Goal: Information Seeking & Learning: Learn about a topic

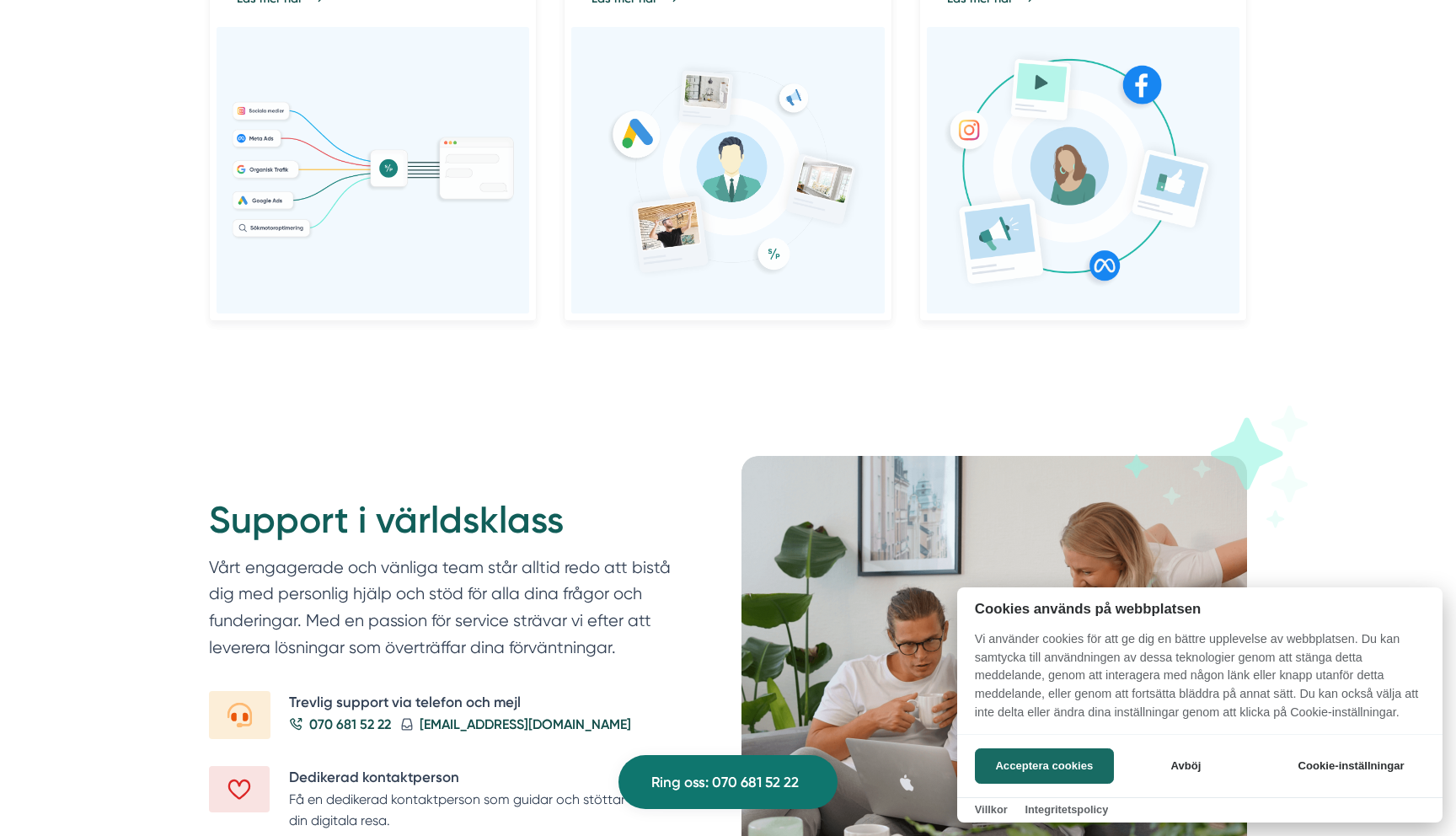
click at [448, 446] on div at bounding box center [728, 418] width 1456 height 836
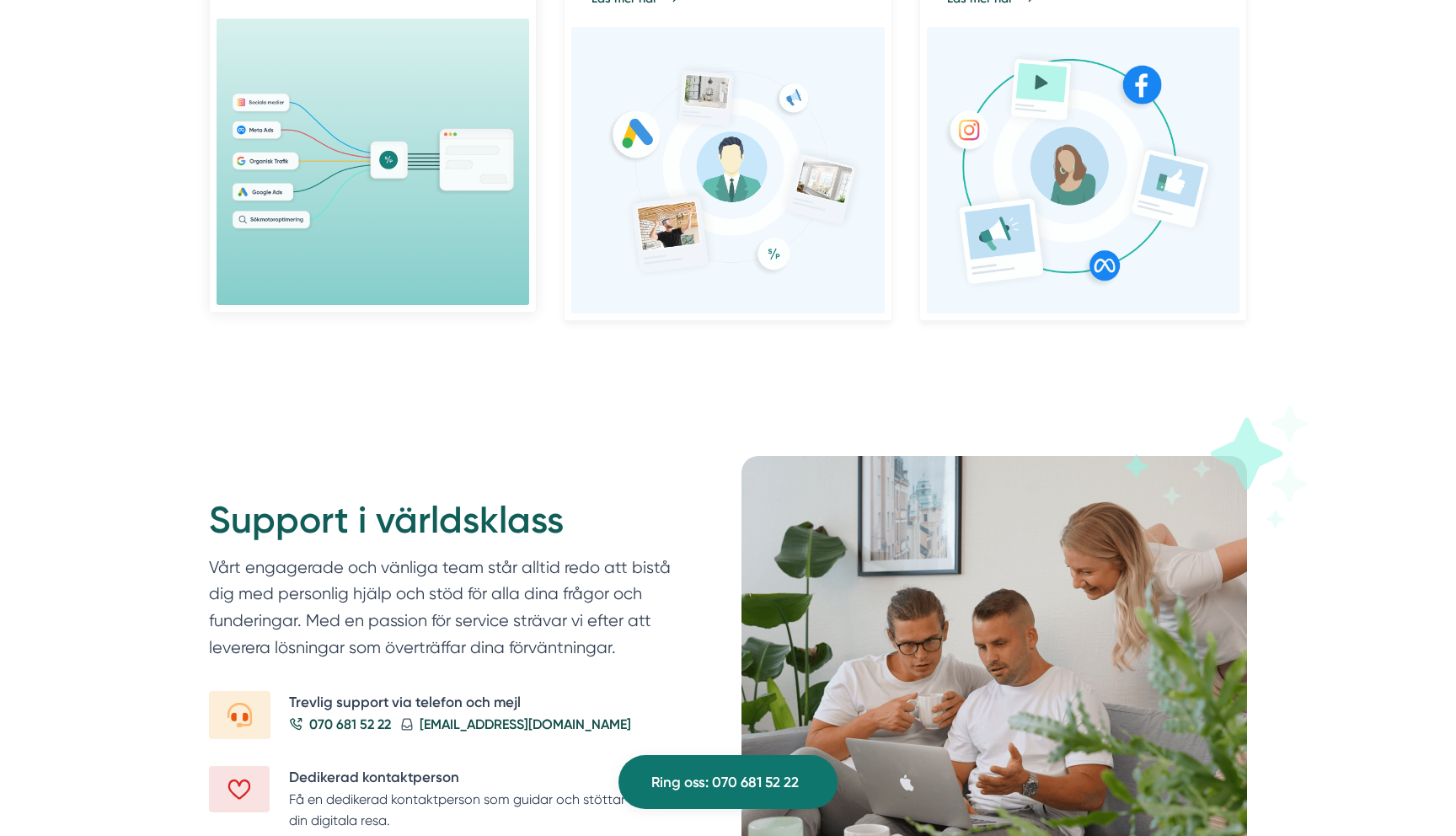
click at [410, 200] on img at bounding box center [373, 161] width 285 height 141
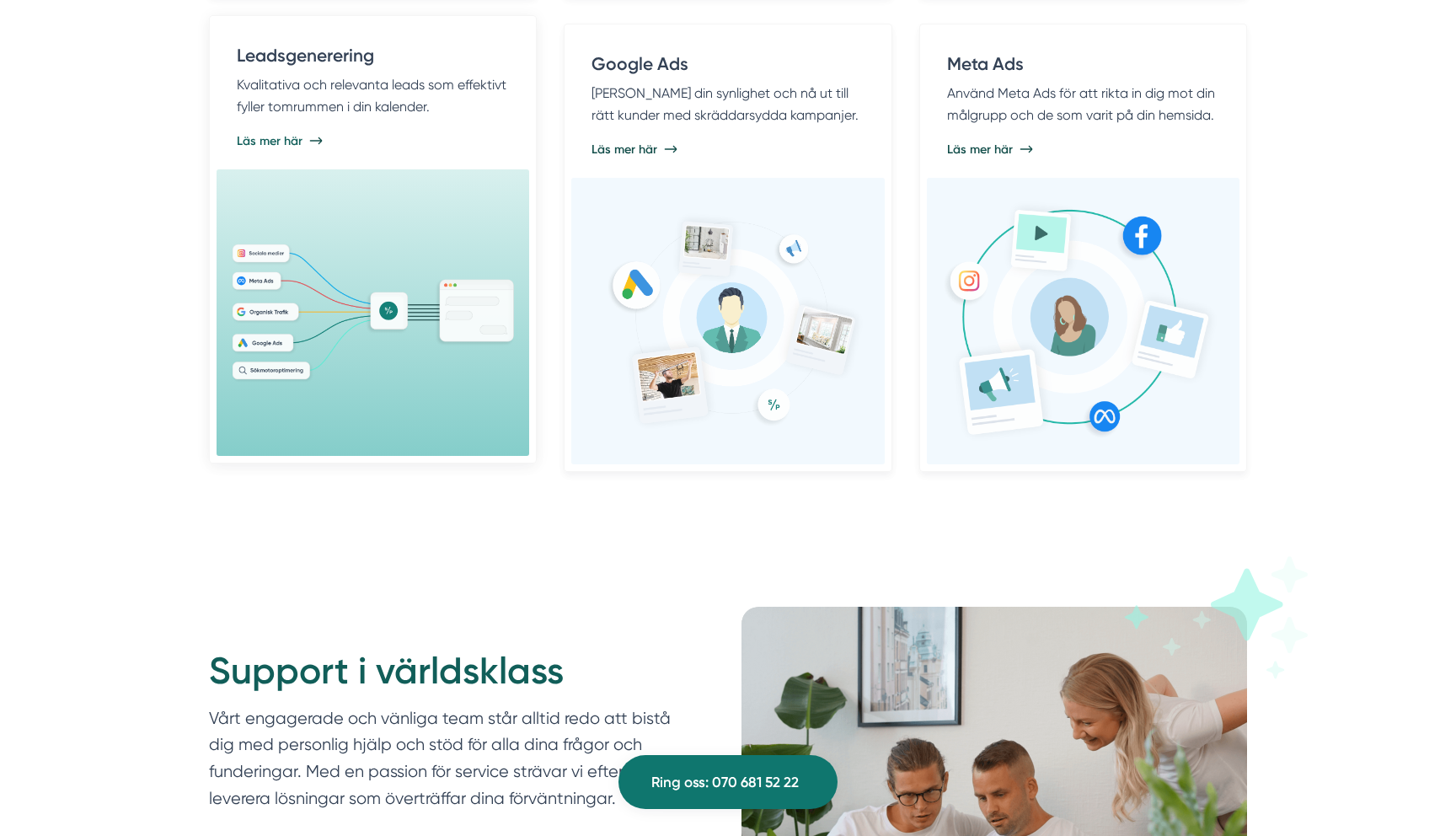
scroll to position [1489, 0]
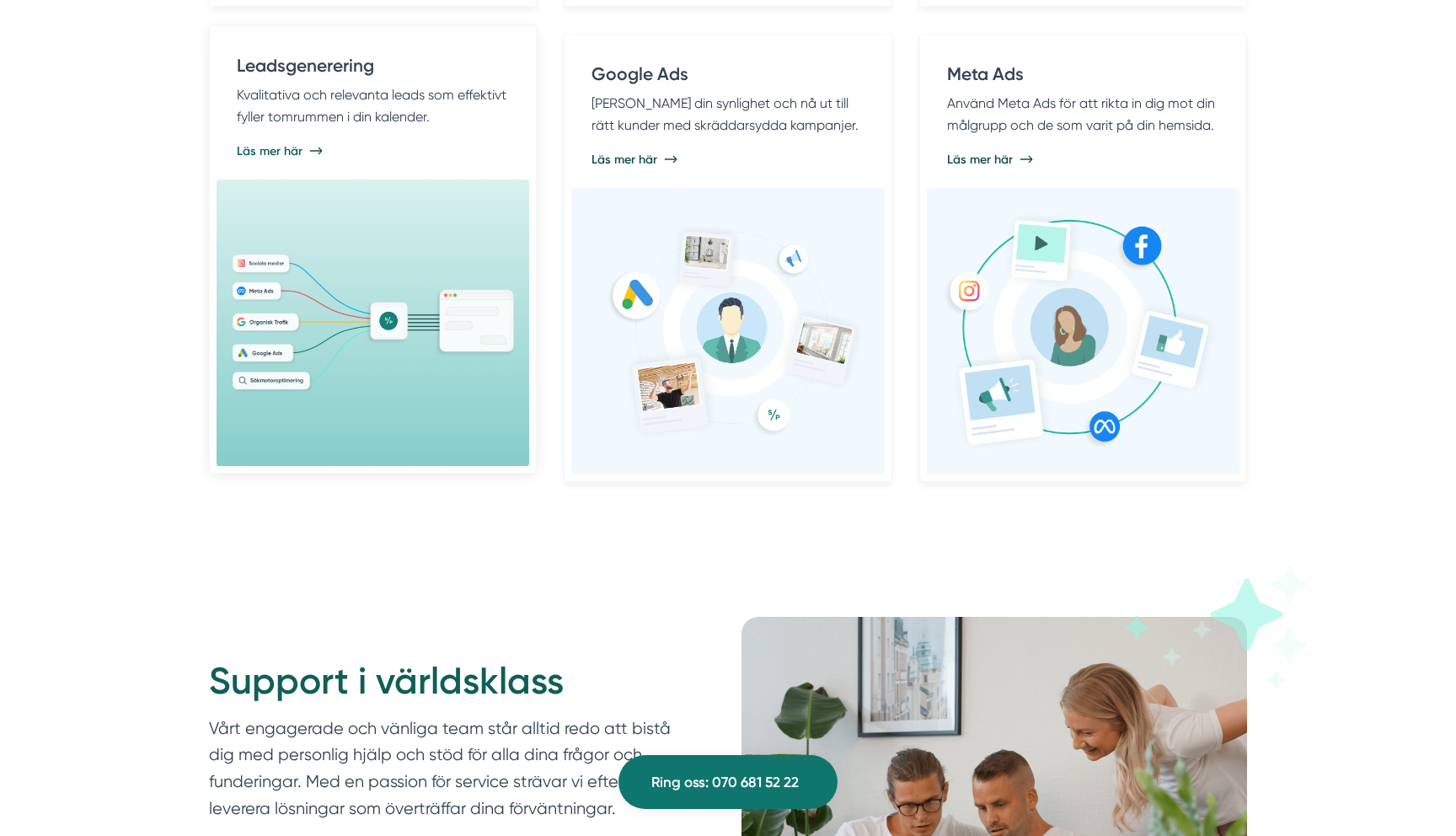
click at [400, 143] on div "Läs mer här" at bounding box center [373, 150] width 272 height 17
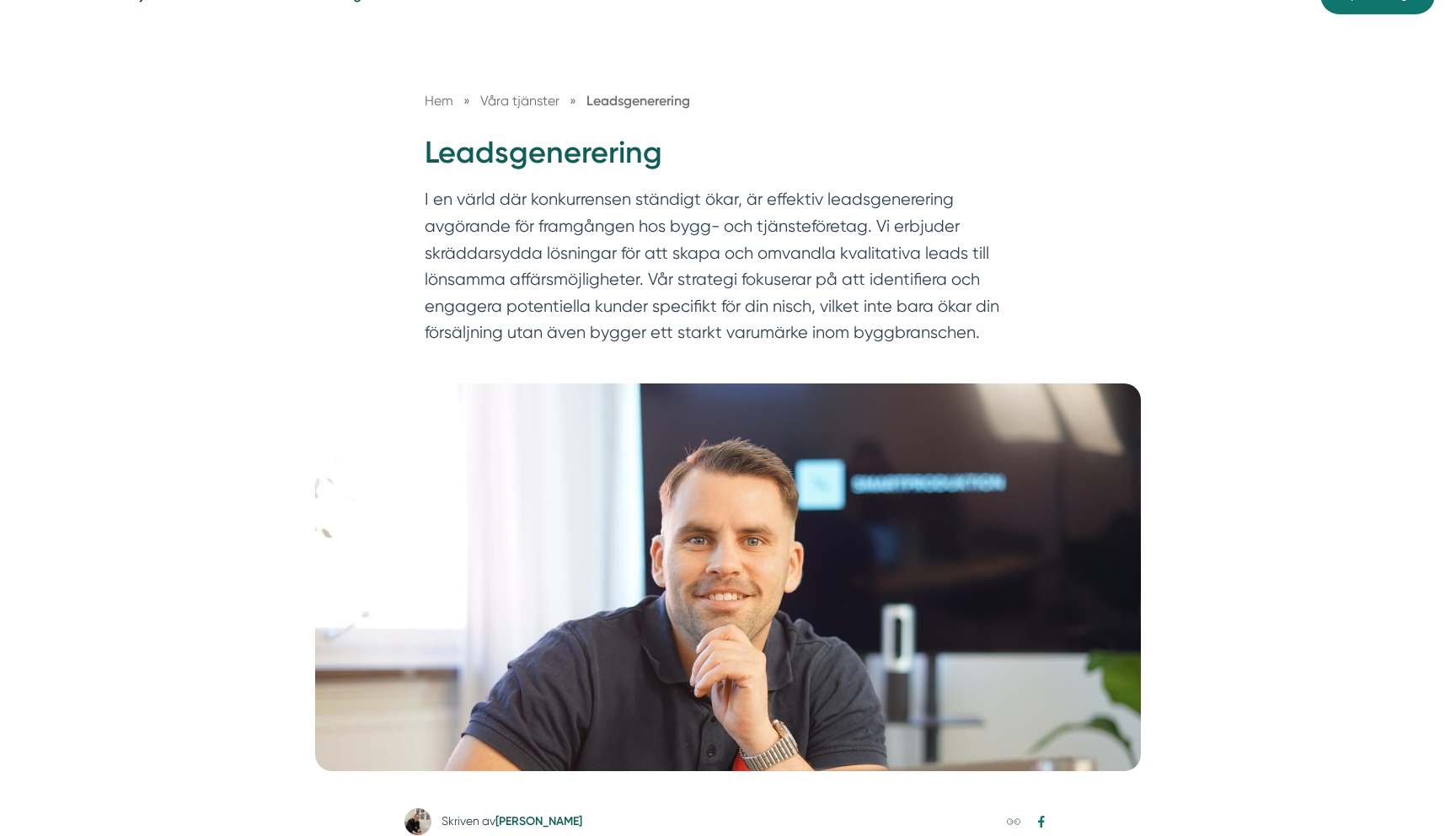
scroll to position [135, 0]
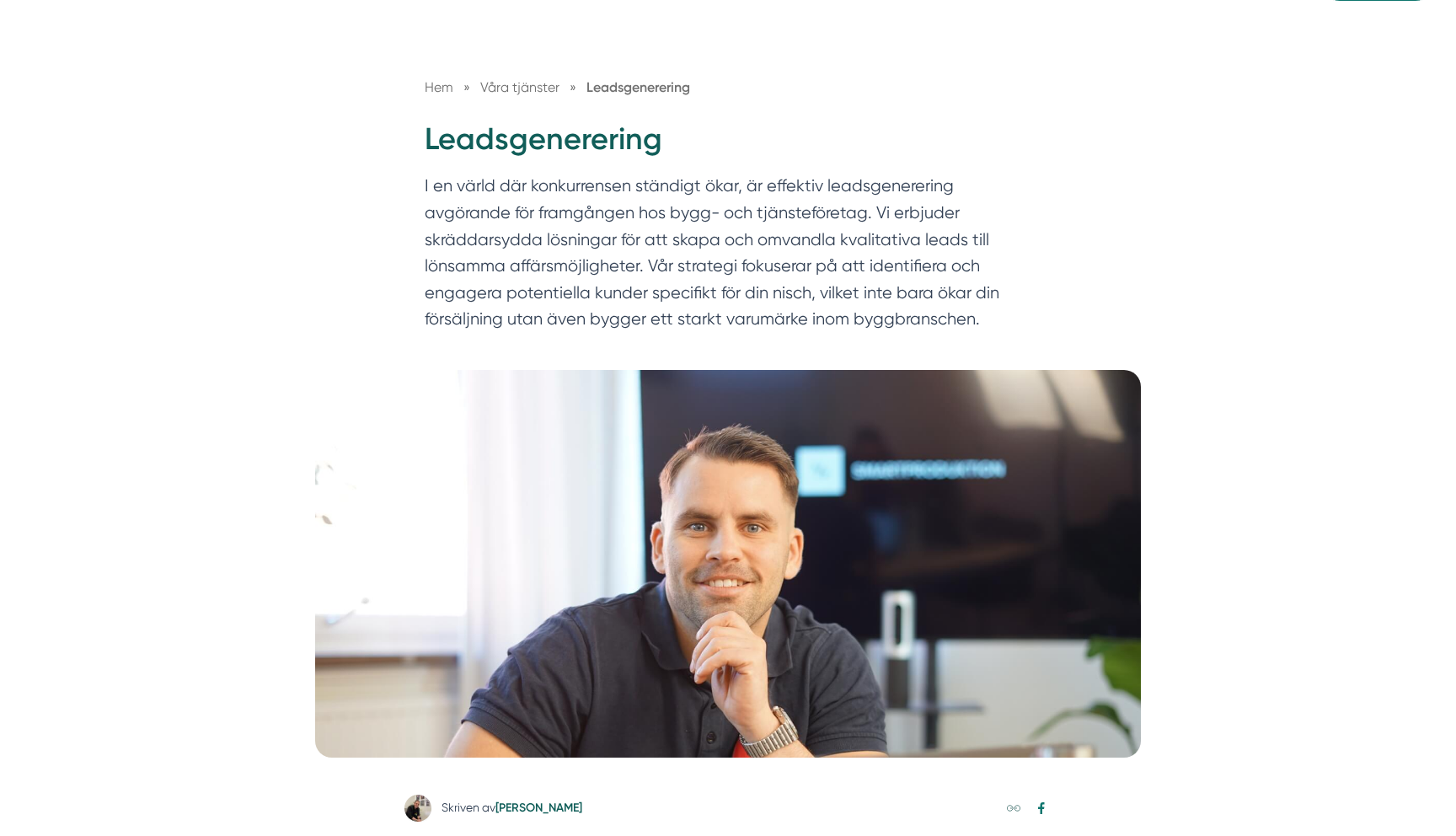
click at [489, 85] on span "Våra tjänster" at bounding box center [520, 87] width 79 height 16
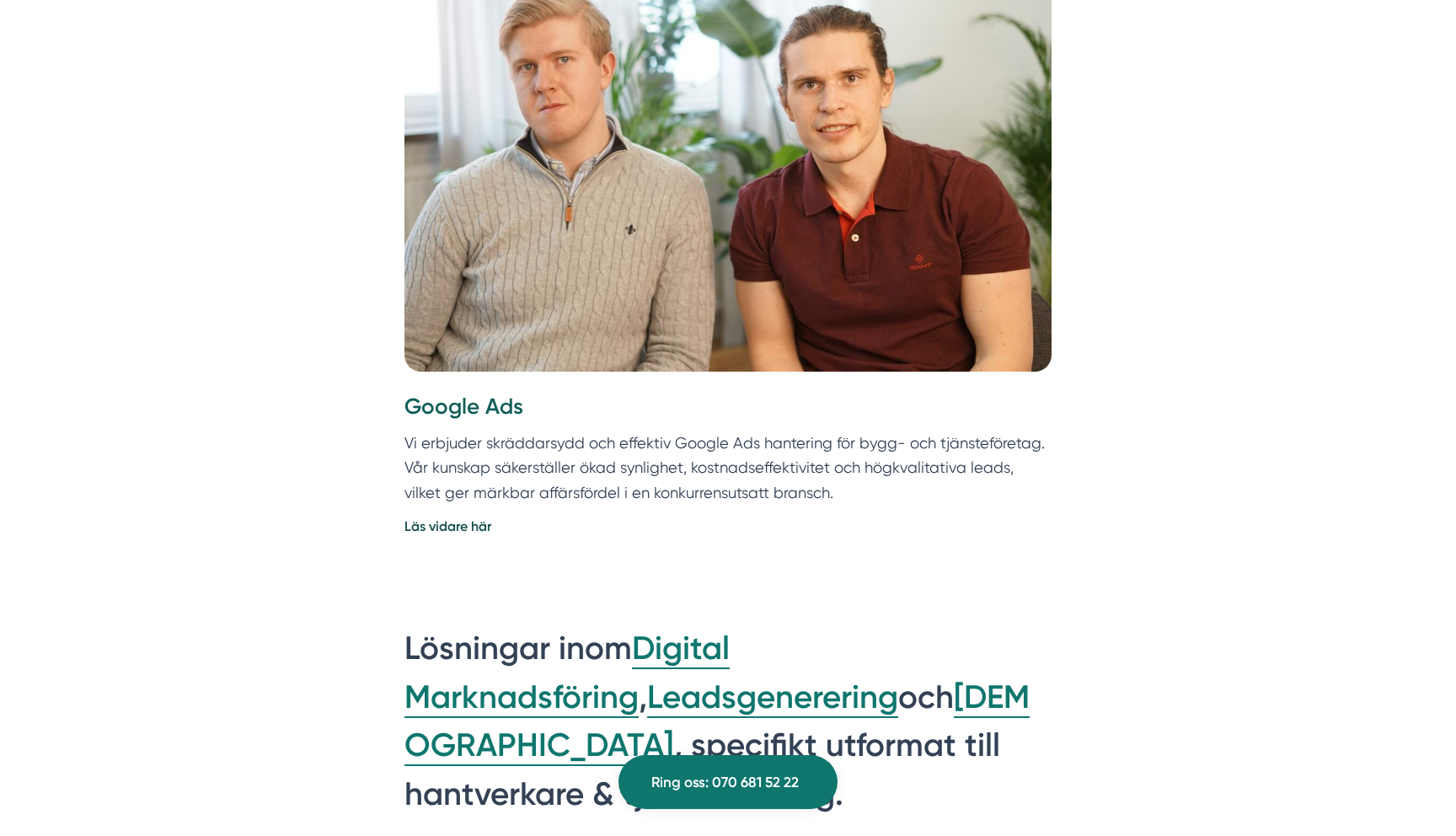
scroll to position [5109, 0]
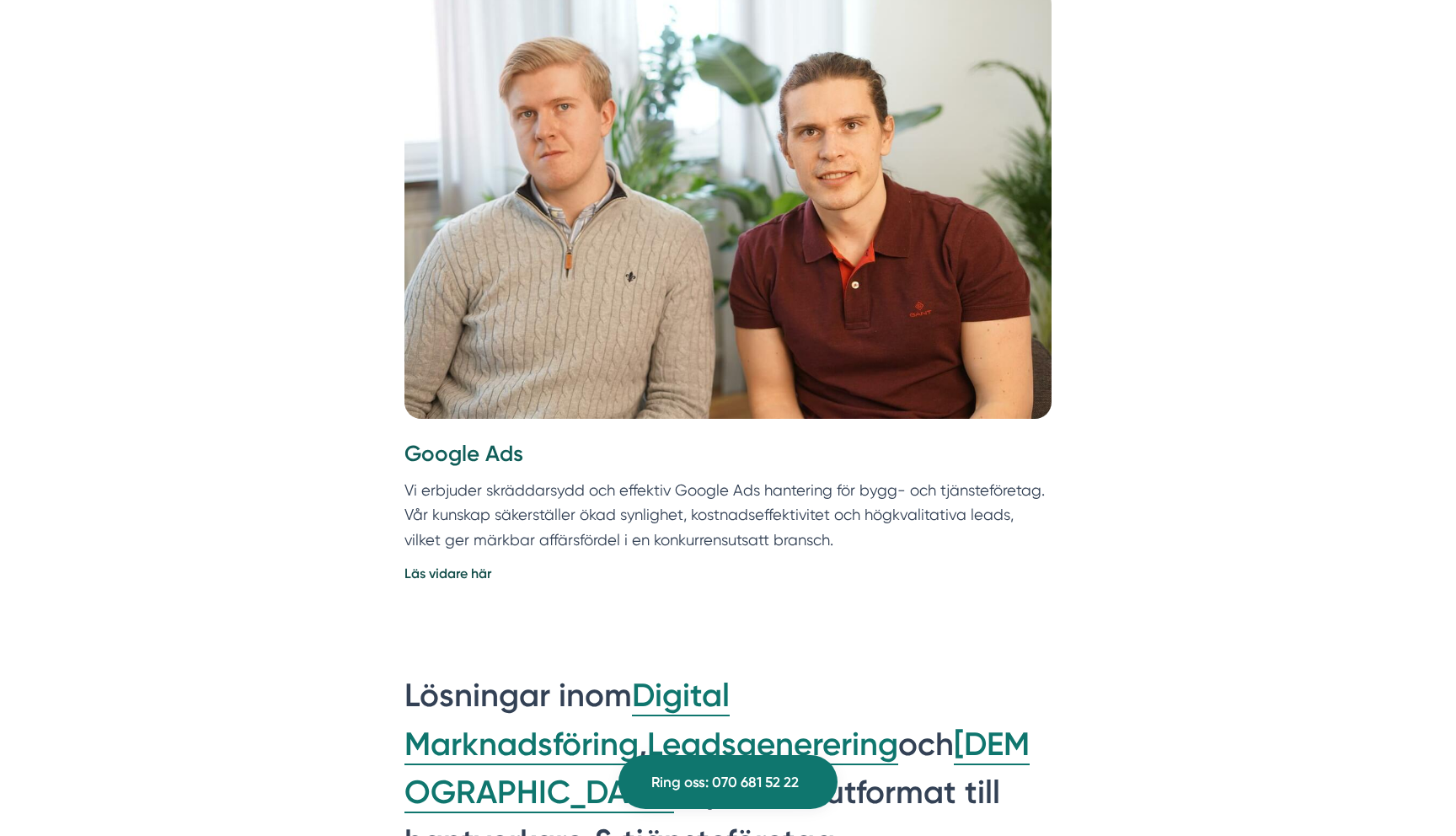
click at [489, 85] on img at bounding box center [728, 203] width 647 height 432
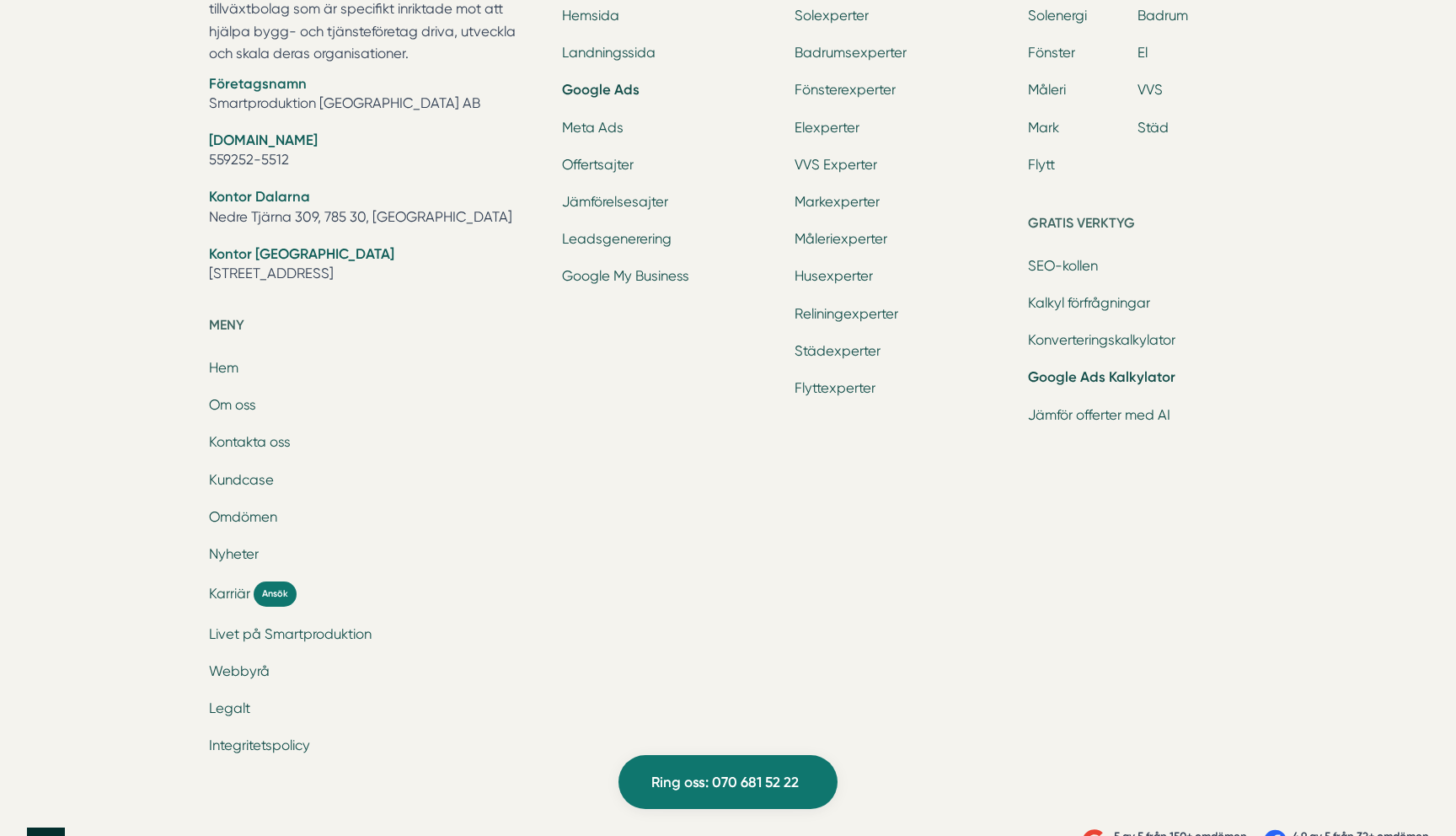
scroll to position [5318, 0]
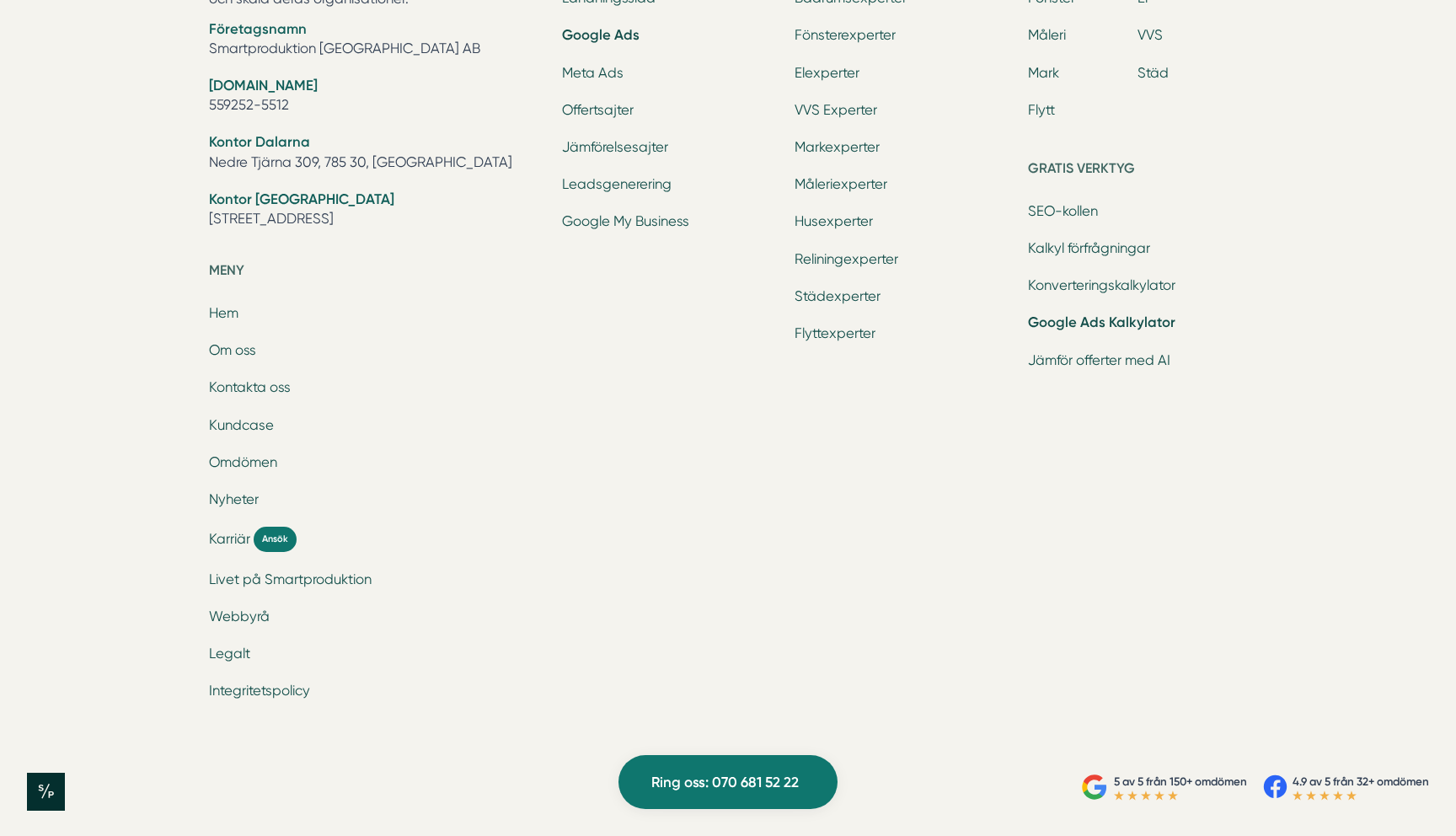
click at [1079, 266] on ul "SEO-kollen Kalkyl förfrågningar Konverteringskalkylator Google Ads Kalkylator J…" at bounding box center [1137, 288] width 219 height 173
click at [1079, 251] on link "Kalkyl förfrågningar" at bounding box center [1089, 248] width 122 height 16
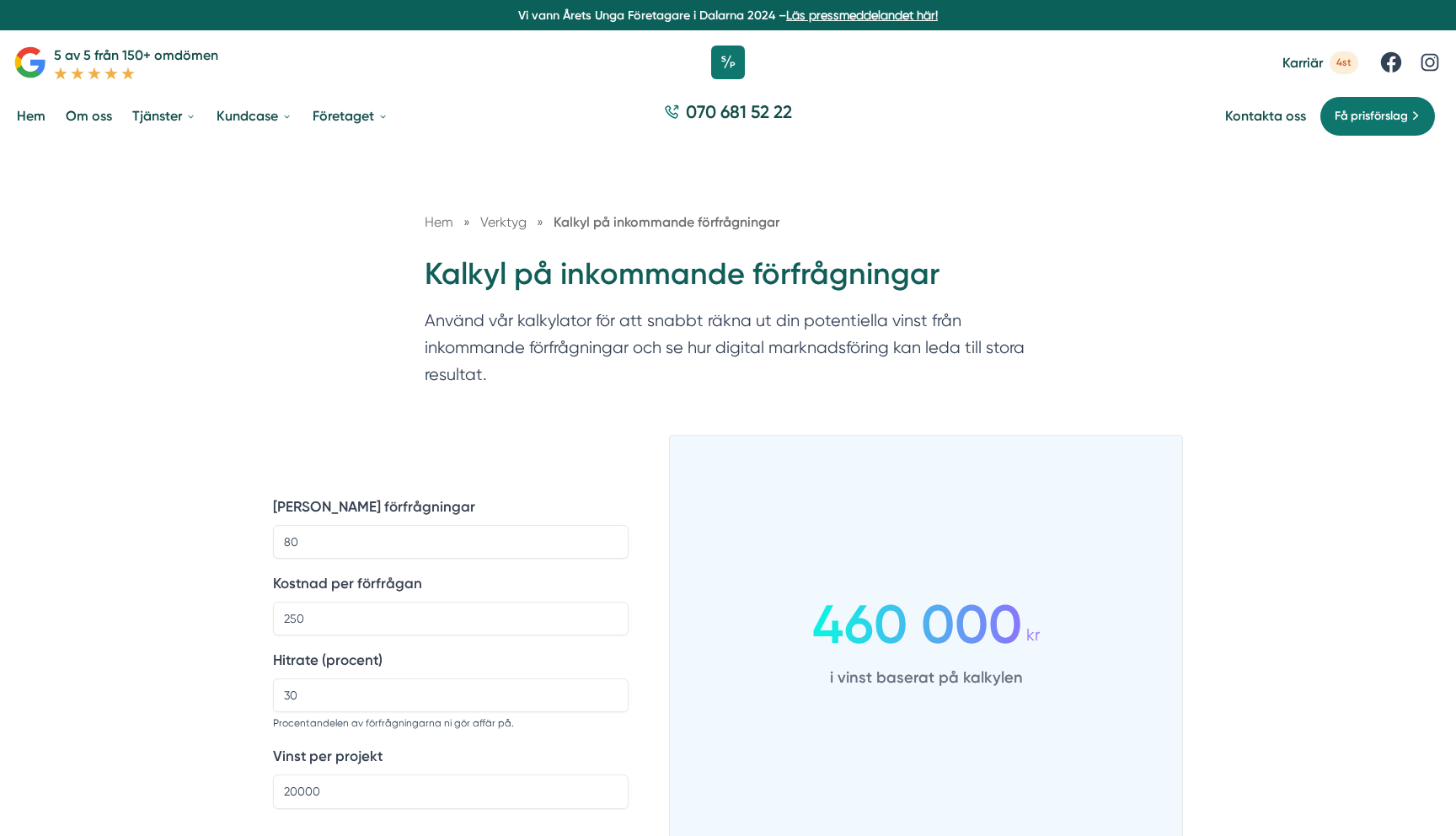
click at [44, 104] on link "Hem" at bounding box center [31, 115] width 36 height 43
click at [86, 107] on link "Om oss" at bounding box center [88, 115] width 53 height 43
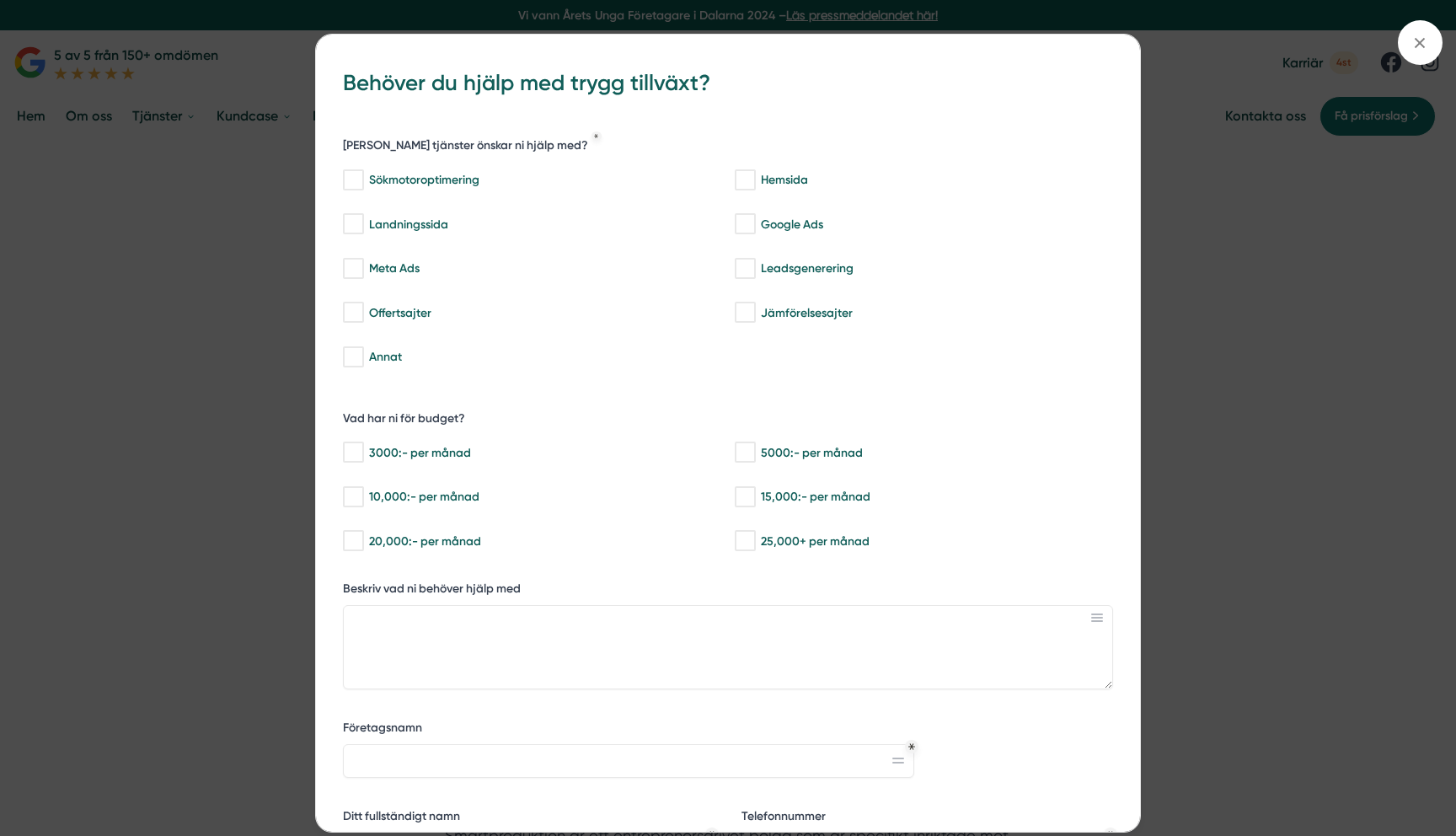
click at [248, 148] on div "bbc9b822-b2c6-488a-ab3e-9a2d59e49c7c Behöver du hjälp med trygg tillväxt? [PERS…" at bounding box center [728, 418] width 1456 height 836
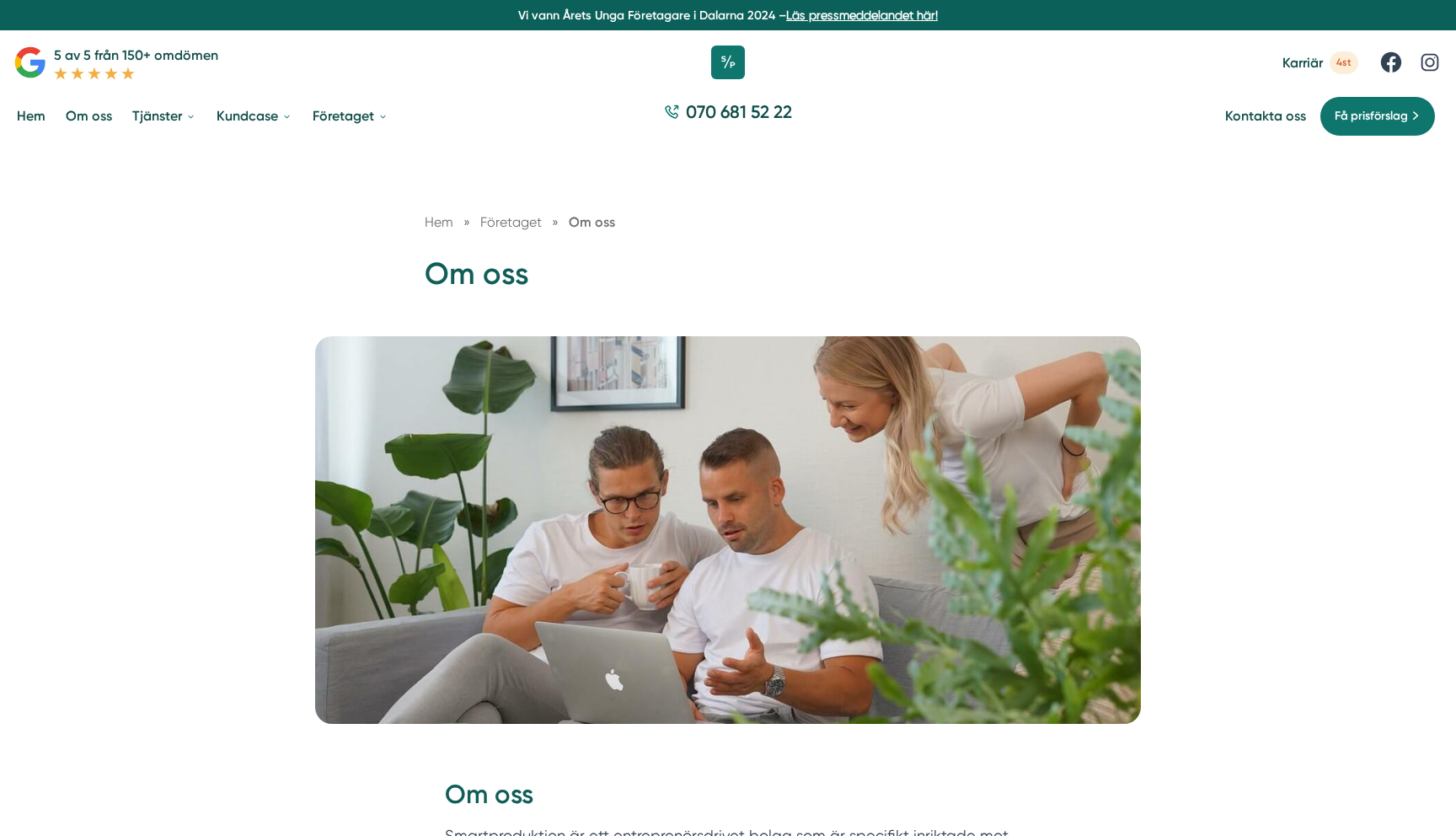
click at [733, 44] on link at bounding box center [728, 63] width 34 height 51
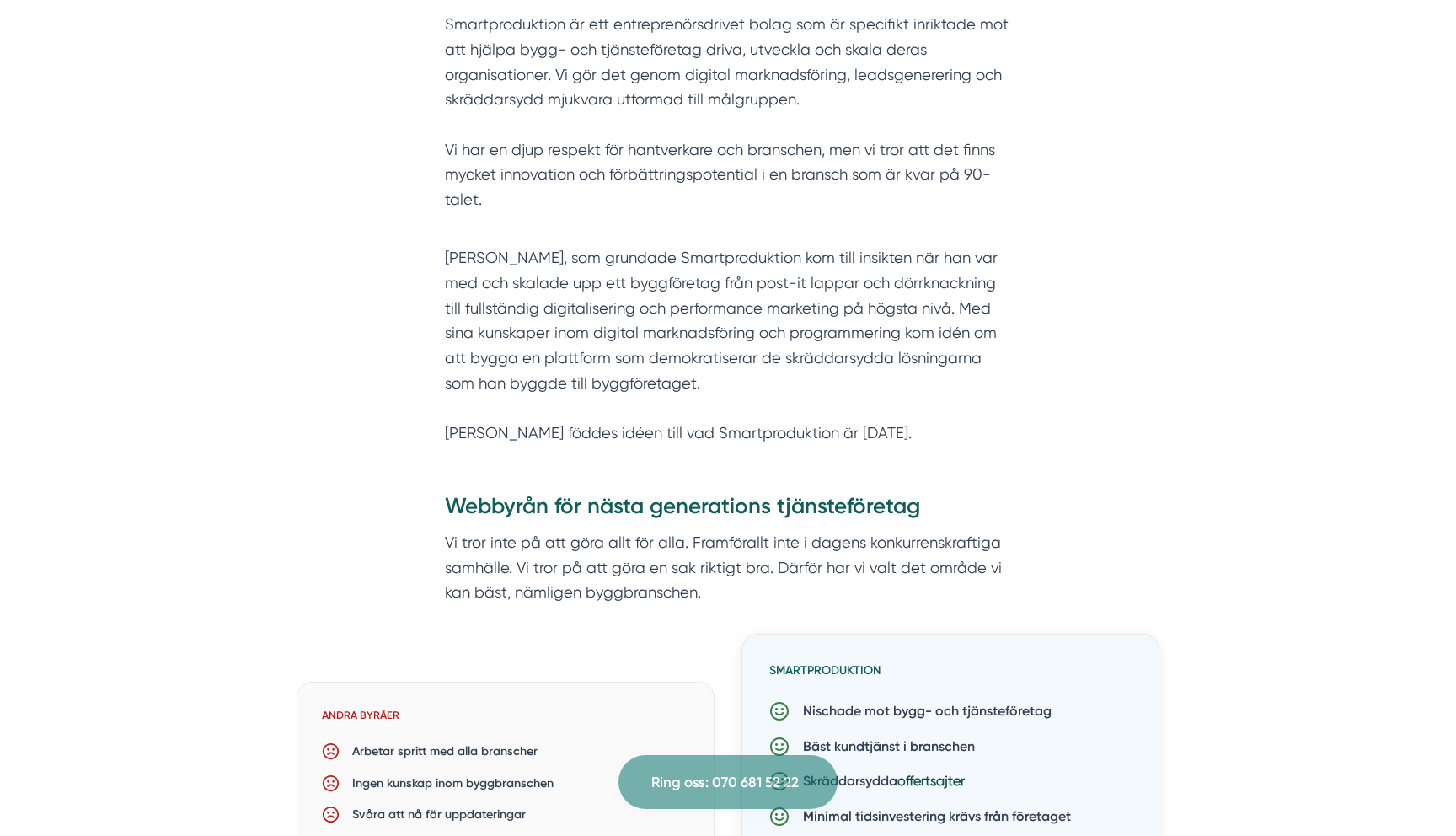
scroll to position [900, 0]
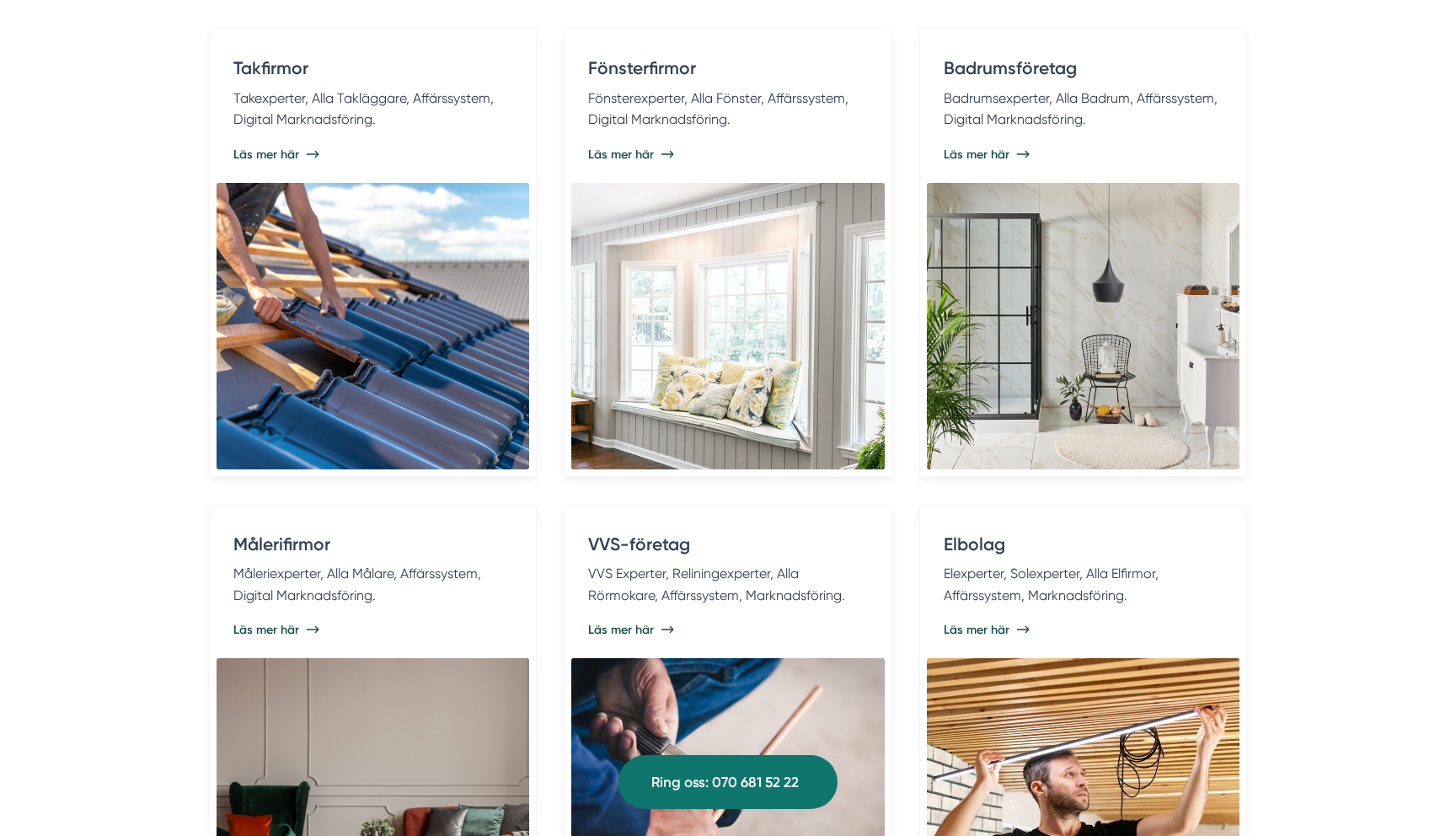
scroll to position [3750, 0]
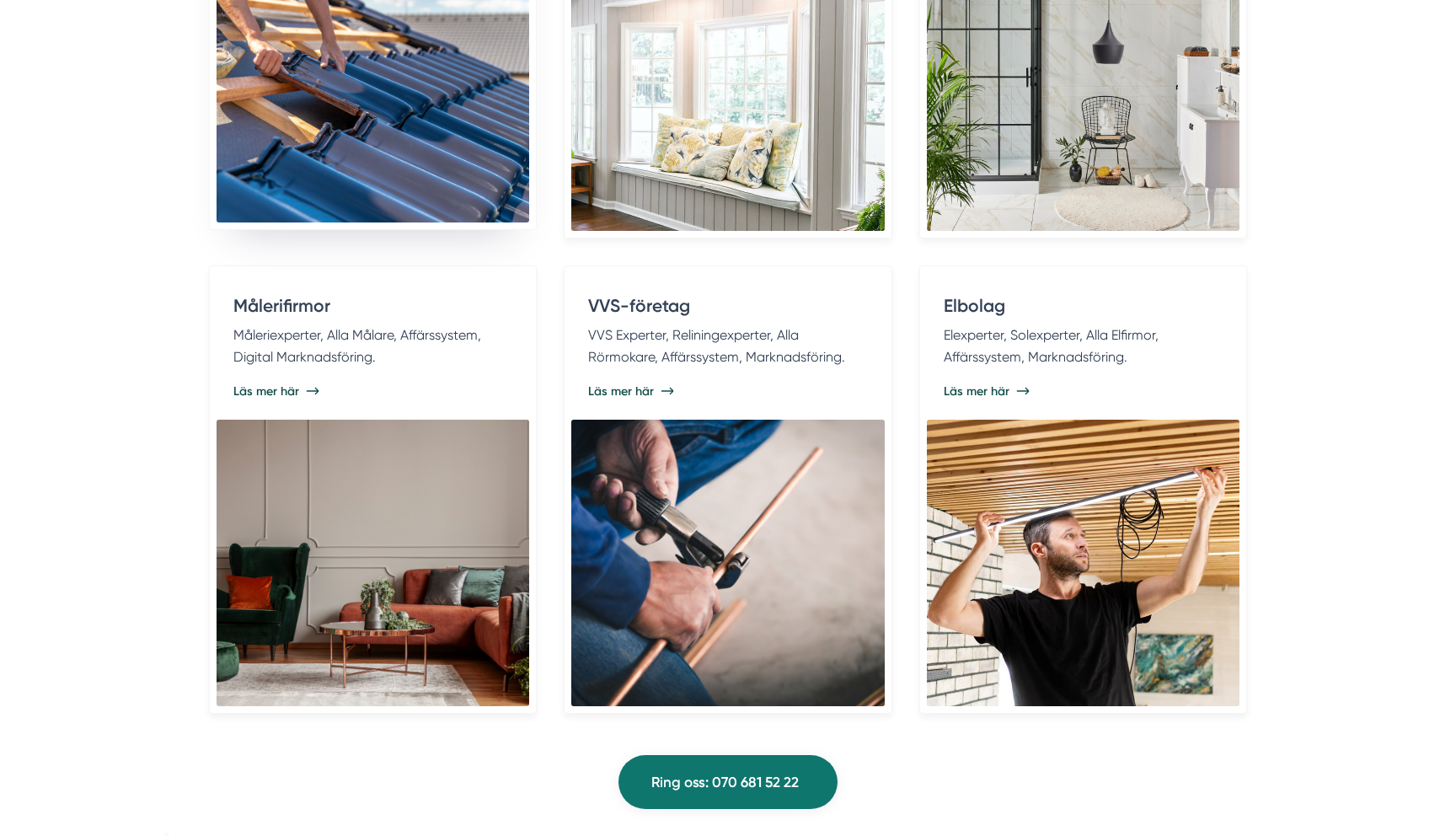
click at [457, 189] on img at bounding box center [373, 79] width 312 height 286
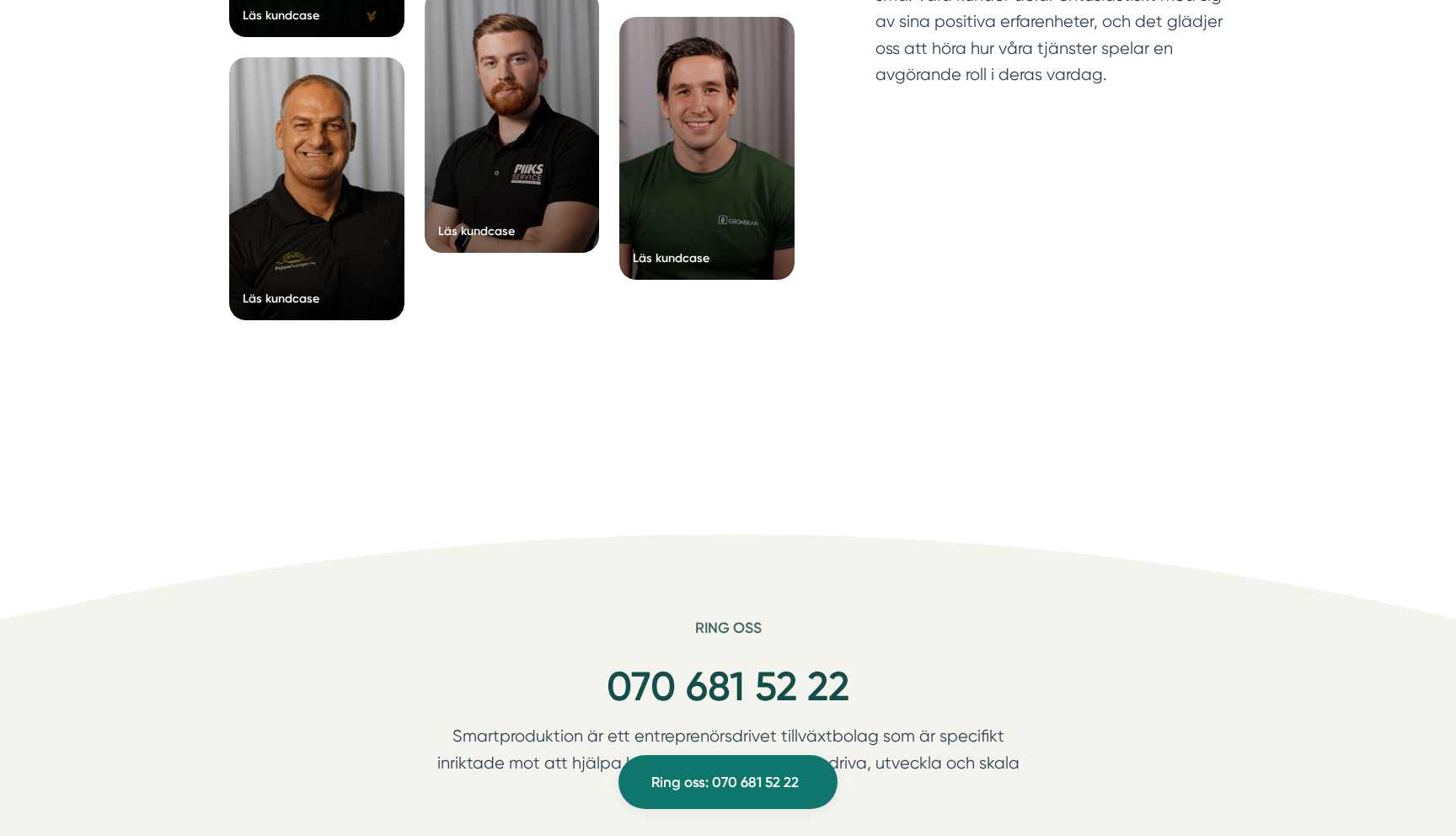
scroll to position [11248, 0]
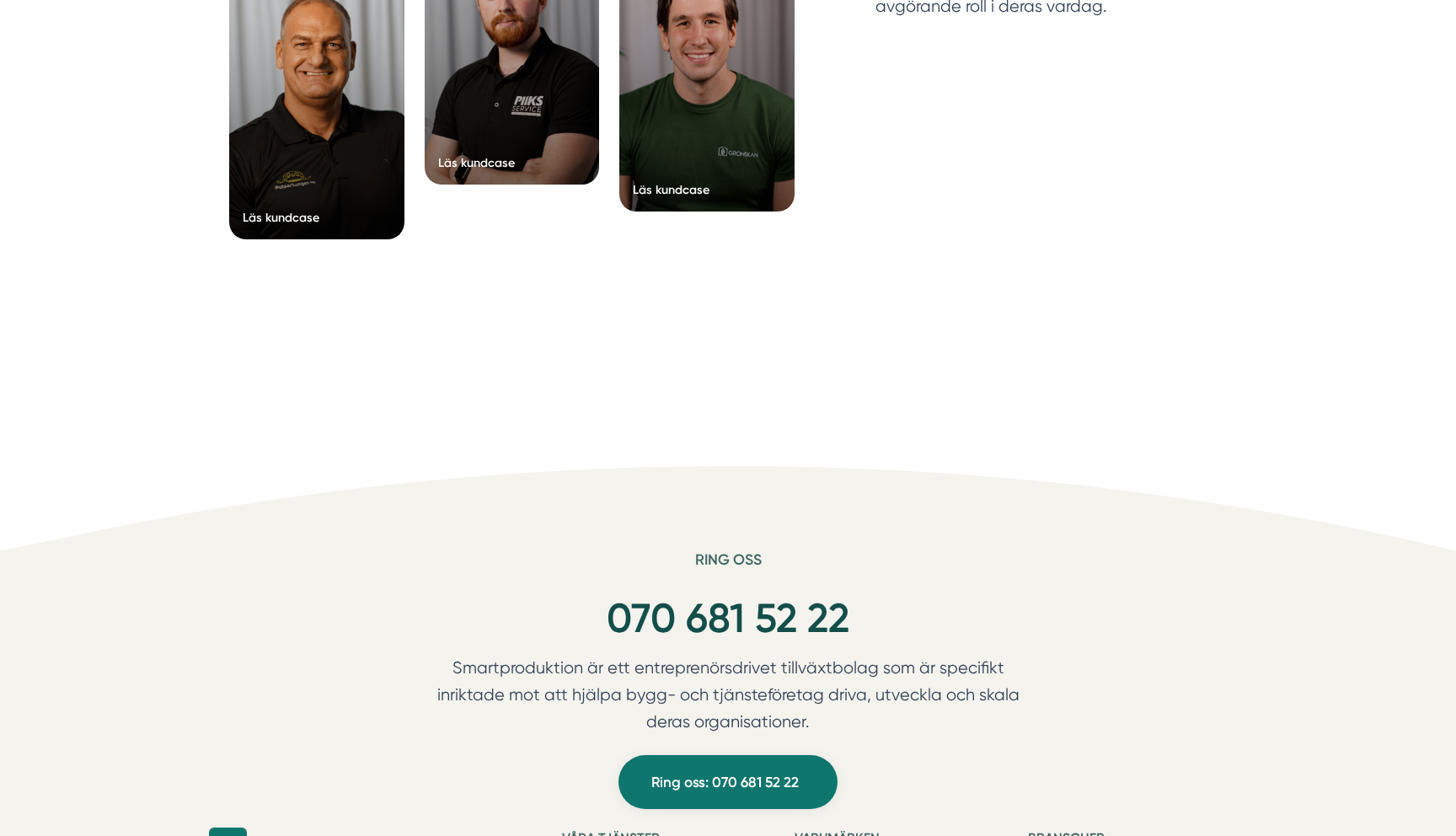
click at [348, 99] on div at bounding box center [317, 107] width 175 height 263
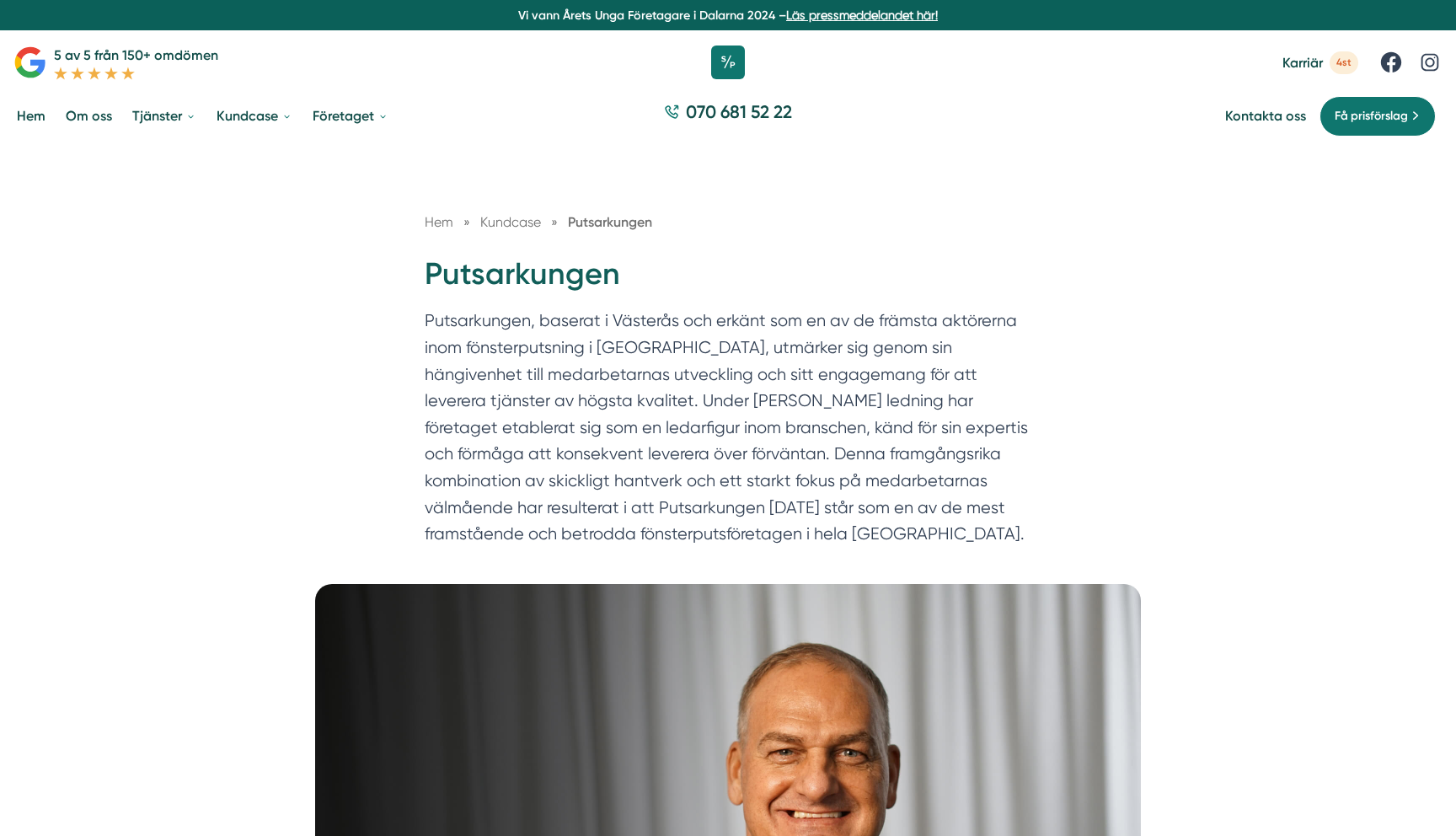
click at [31, 113] on link "Hem" at bounding box center [31, 115] width 36 height 43
click at [161, 326] on div "Hem » Kundcase » Putsarkungen Putsarkungen" at bounding box center [728, 364] width 1456 height 440
